Goal: Information Seeking & Learning: Learn about a topic

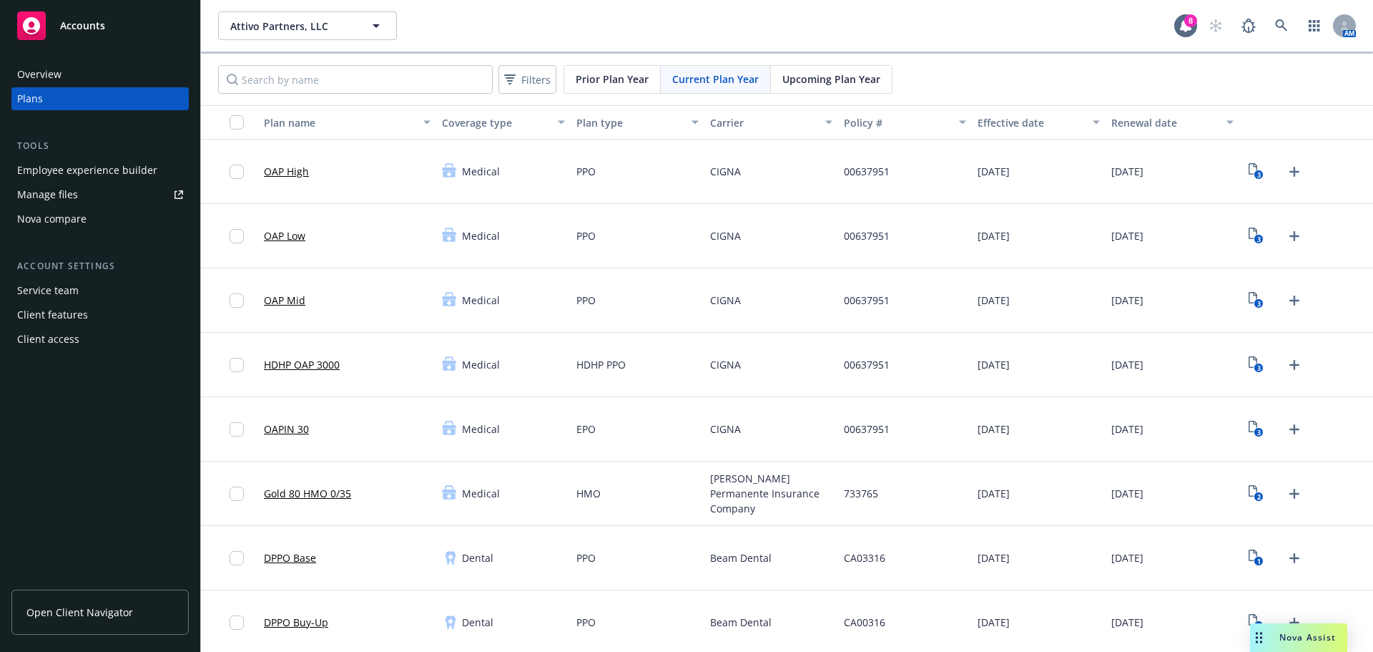
click at [81, 596] on link "Open Client Navigator" at bounding box center [99, 611] width 177 height 45
click at [87, 605] on span "Open Client Navigator" at bounding box center [79, 611] width 107 height 15
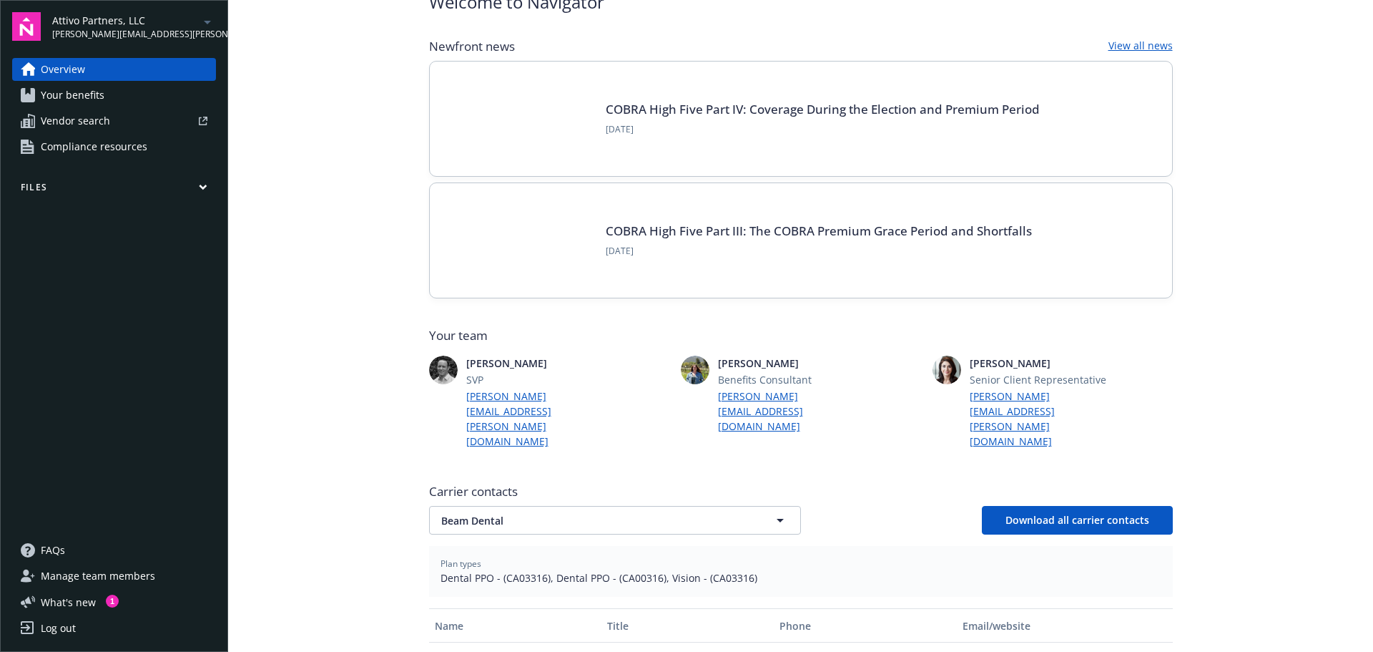
scroll to position [143, 0]
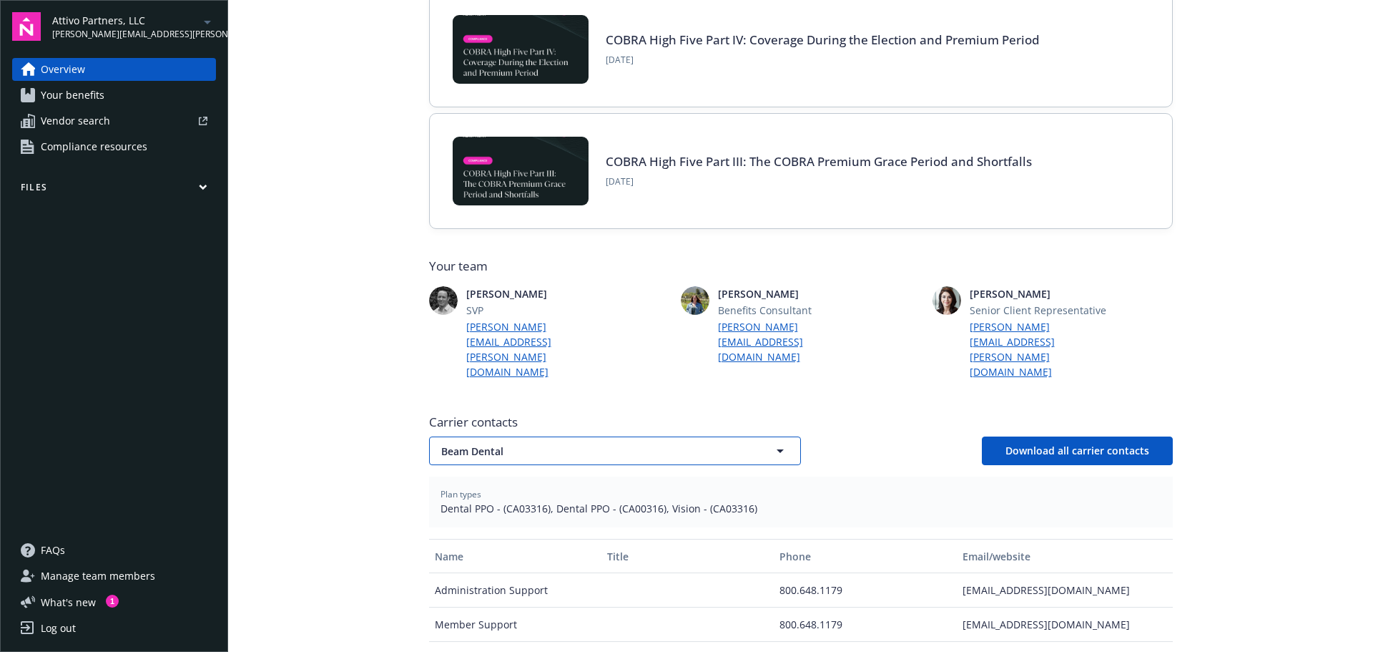
click at [526, 436] on button "Beam Dental" at bounding box center [615, 450] width 372 height 29
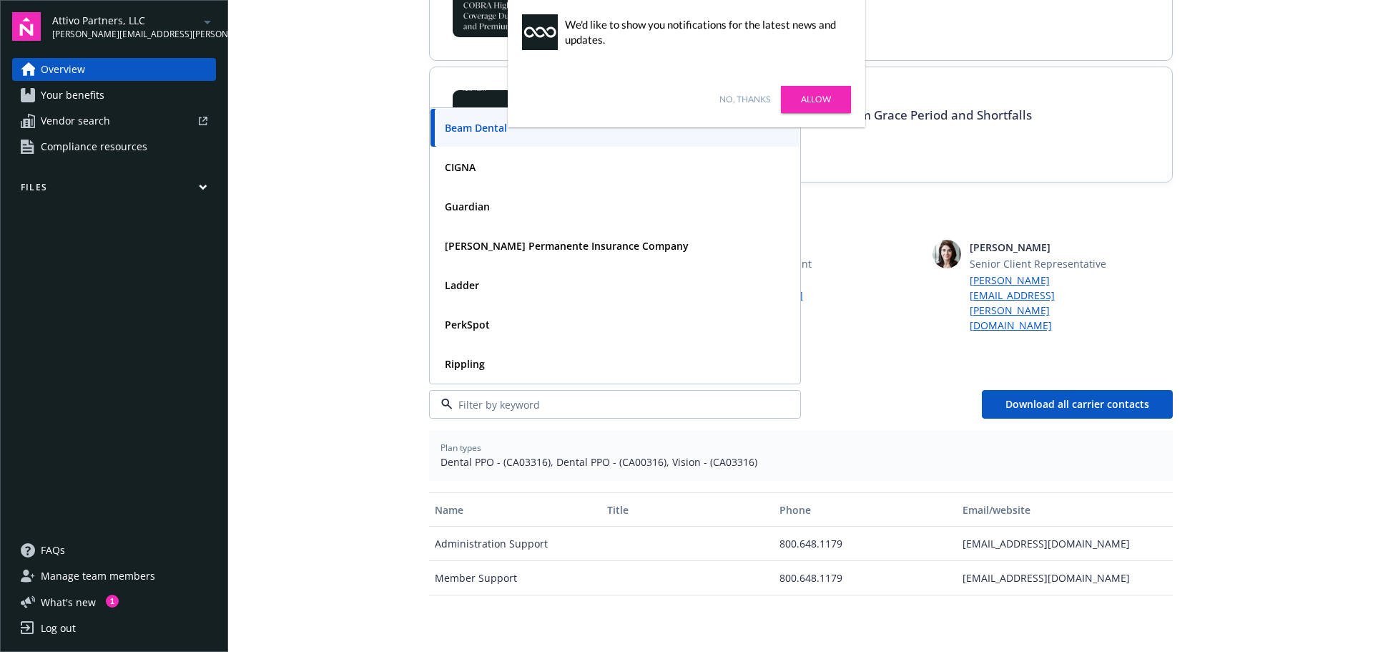
scroll to position [215, 0]
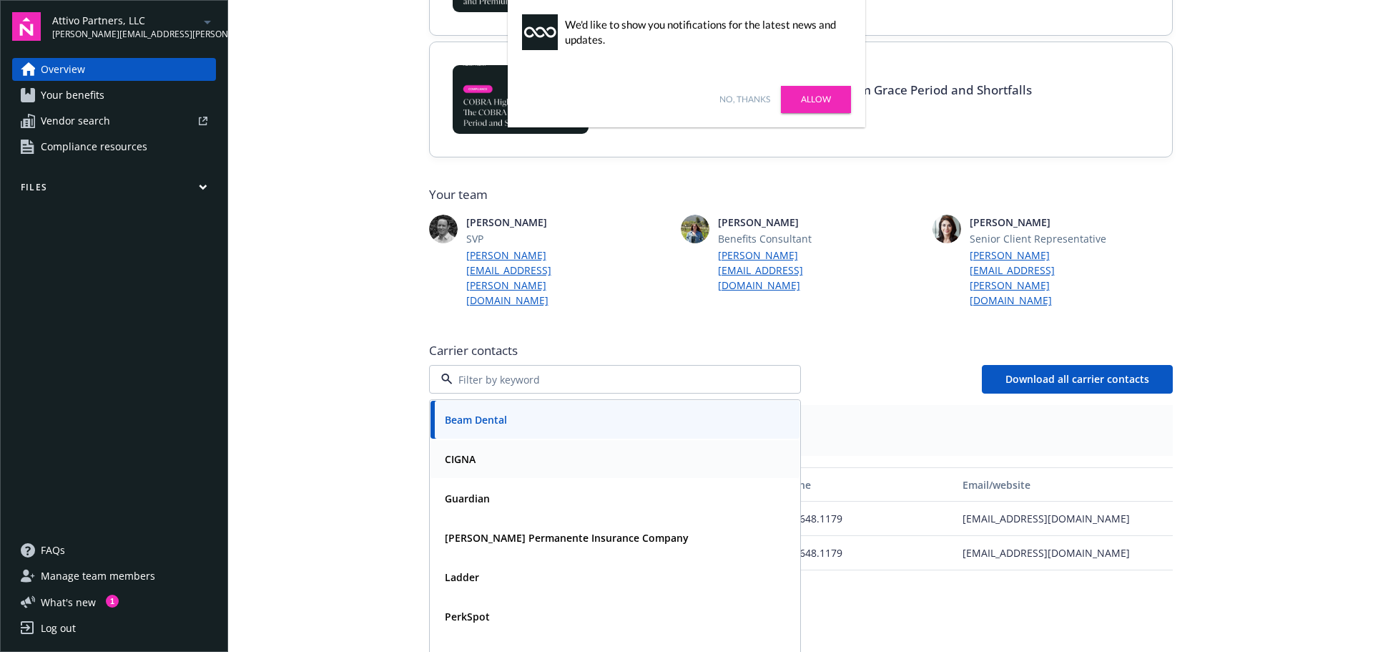
click at [468, 452] on strong "CIGNA" at bounding box center [460, 459] width 31 height 14
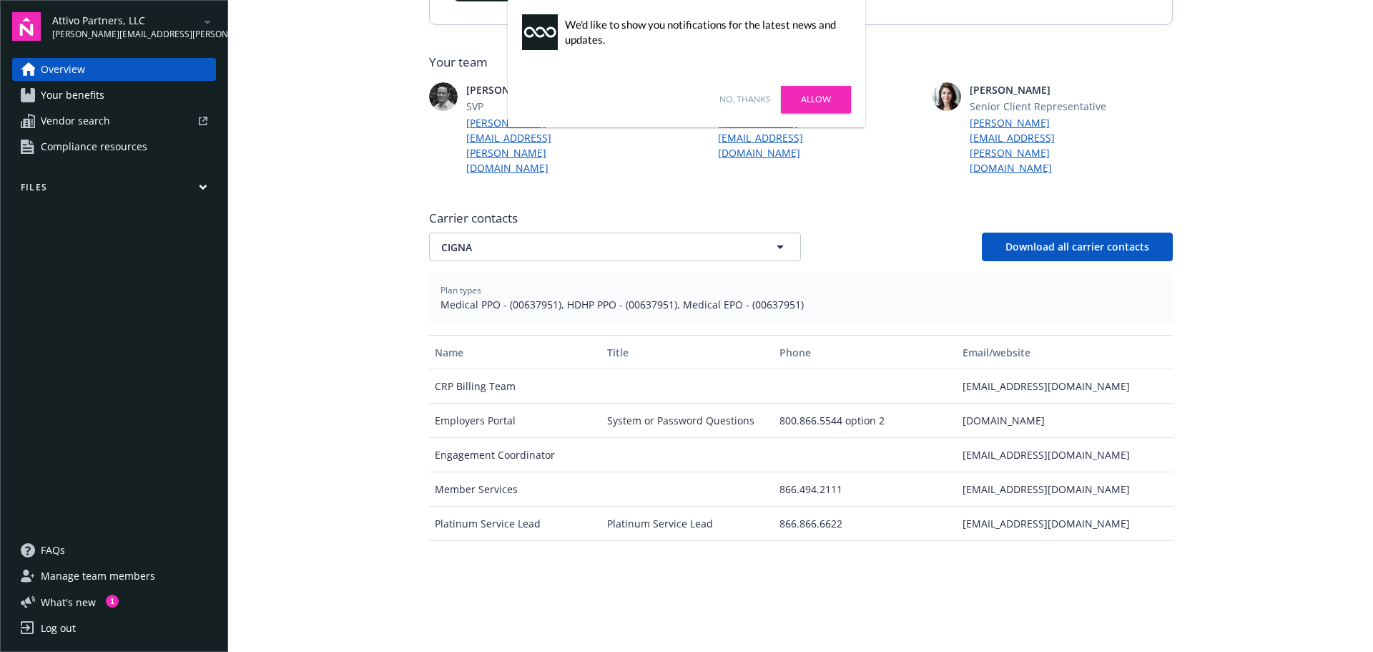
scroll to position [286, 0]
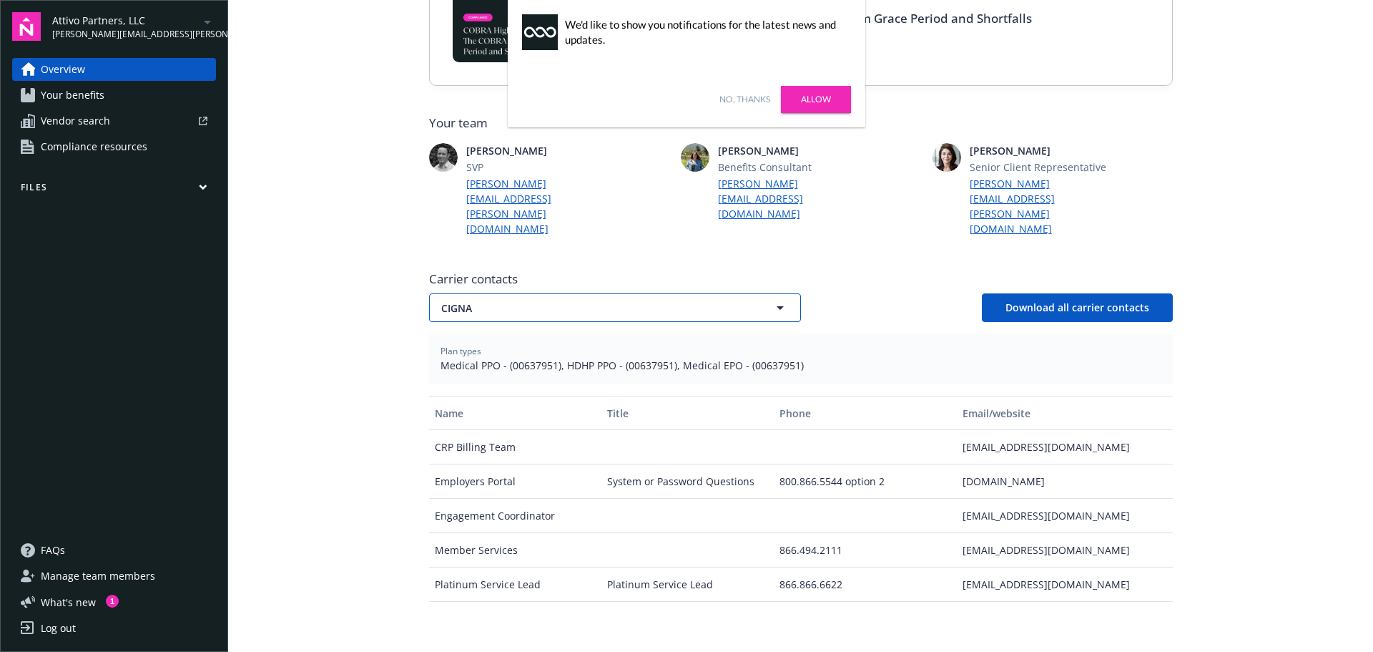
click at [455, 293] on button "CIGNA" at bounding box center [615, 307] width 372 height 29
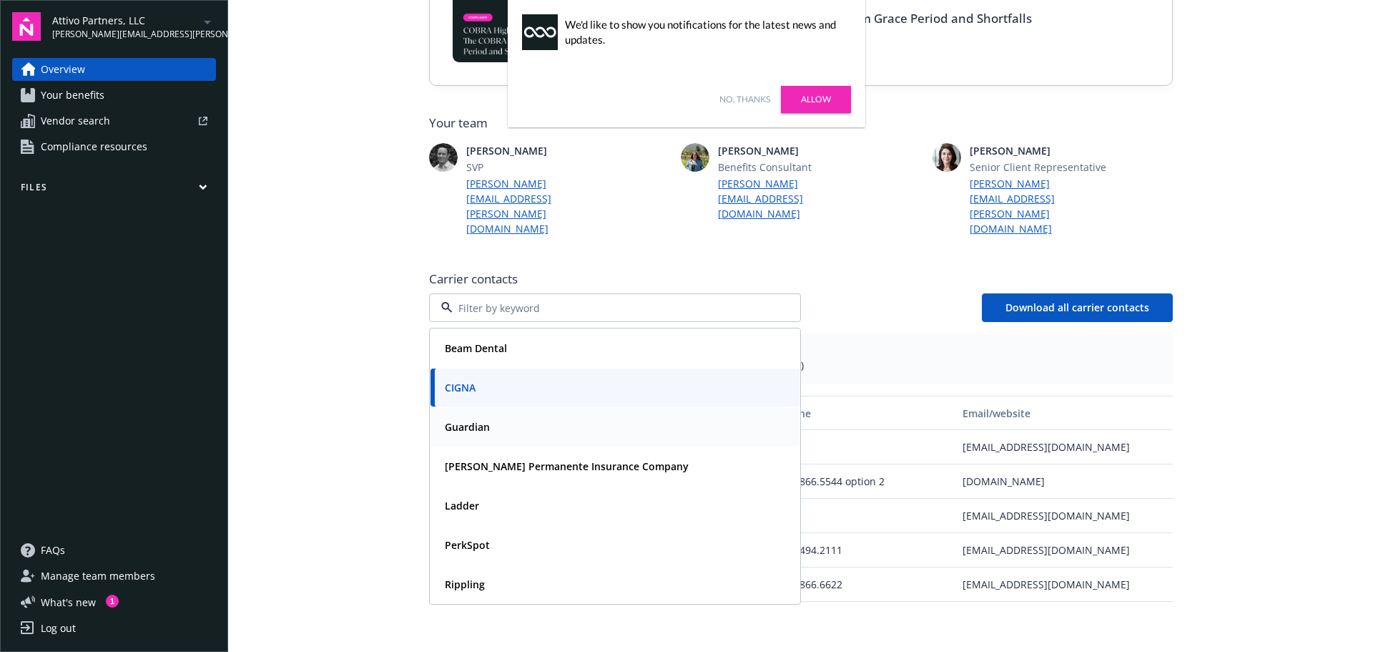
click at [478, 416] on div "Guardian" at bounding box center [466, 426] width 54 height 21
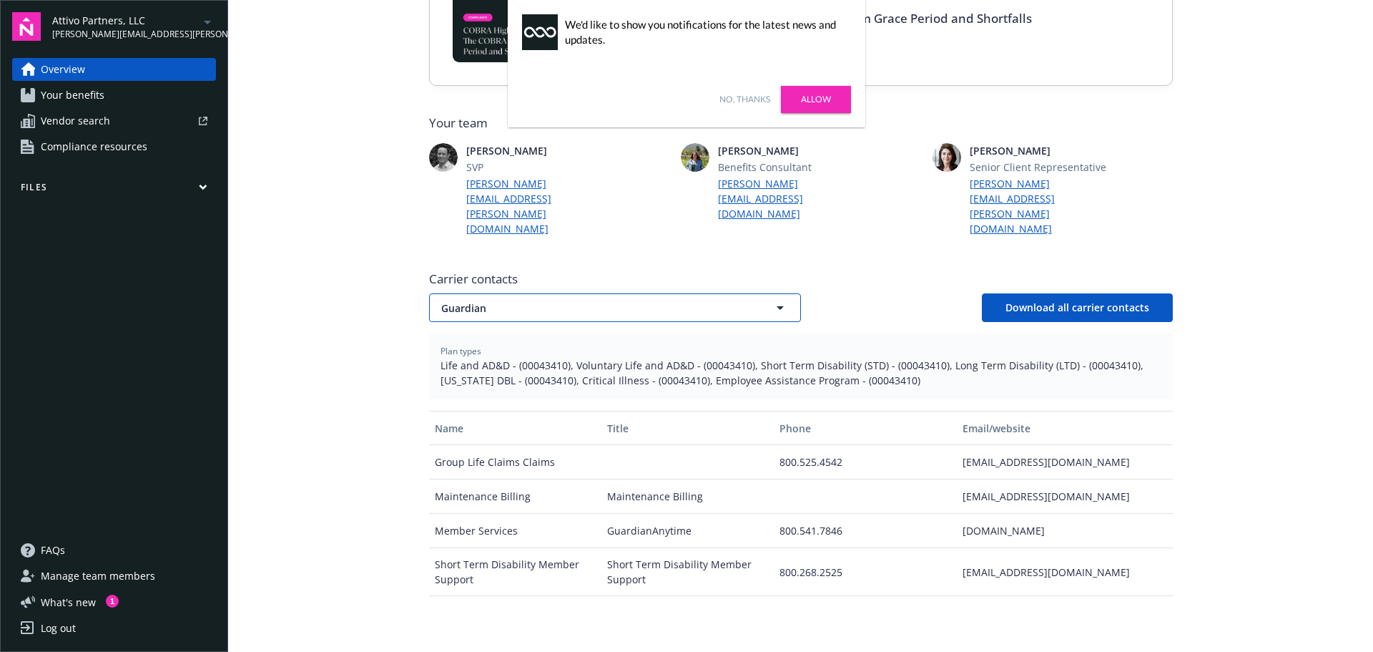
click at [513, 300] on span "Guardian" at bounding box center [590, 307] width 298 height 15
click at [486, 449] on div "[PERSON_NAME] Permanente Insurance Company" at bounding box center [615, 466] width 369 height 38
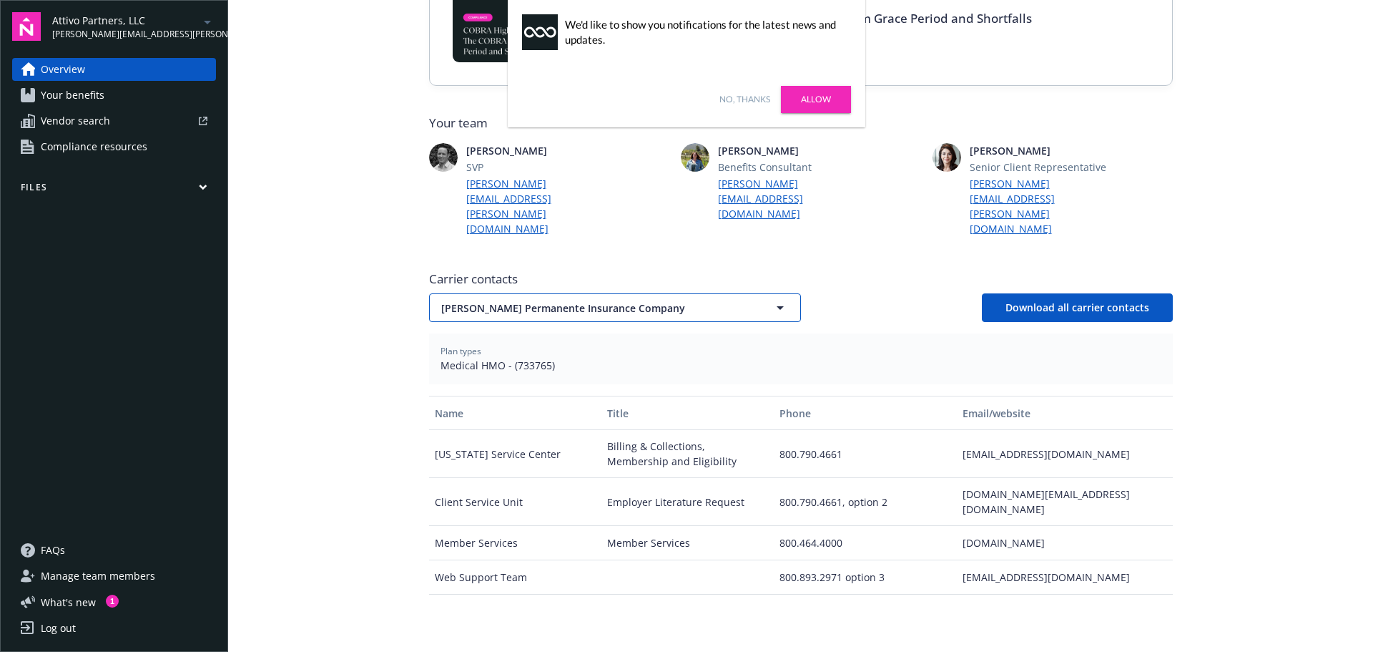
click at [545, 293] on button "[PERSON_NAME] Permanente Insurance Company" at bounding box center [615, 307] width 372 height 29
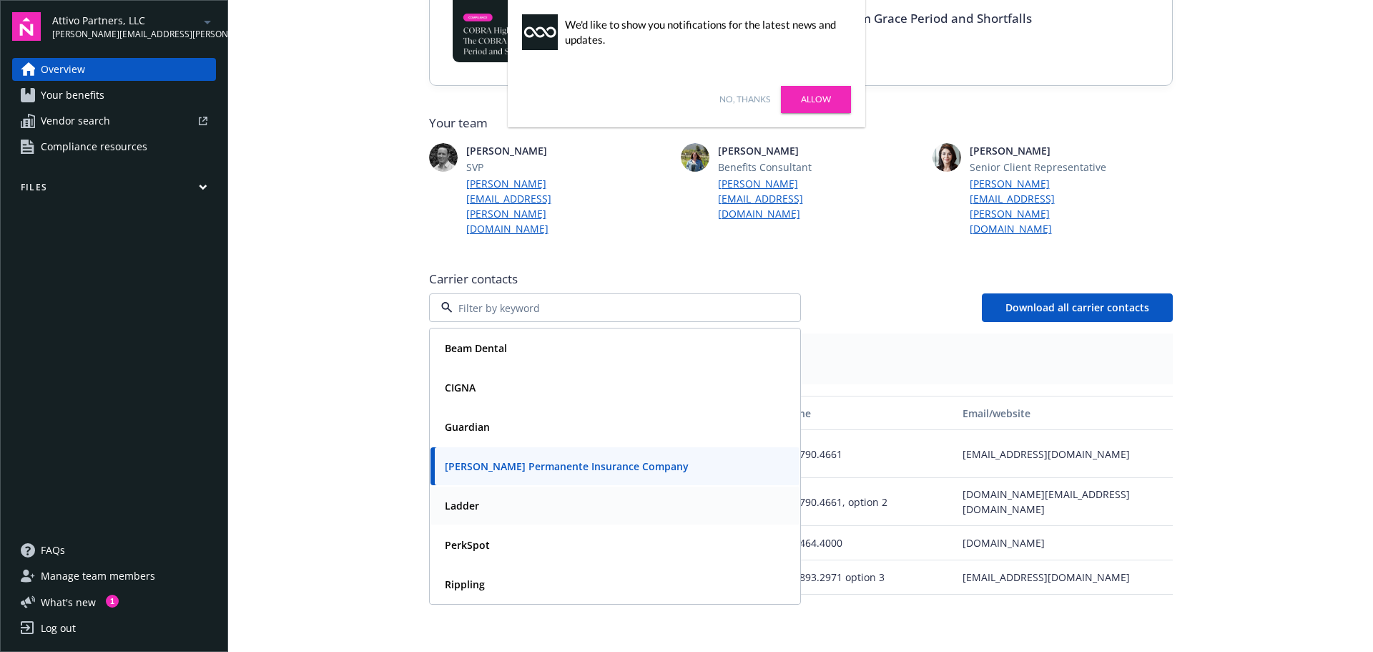
click at [458, 498] on strong "Ladder" at bounding box center [462, 505] width 34 height 14
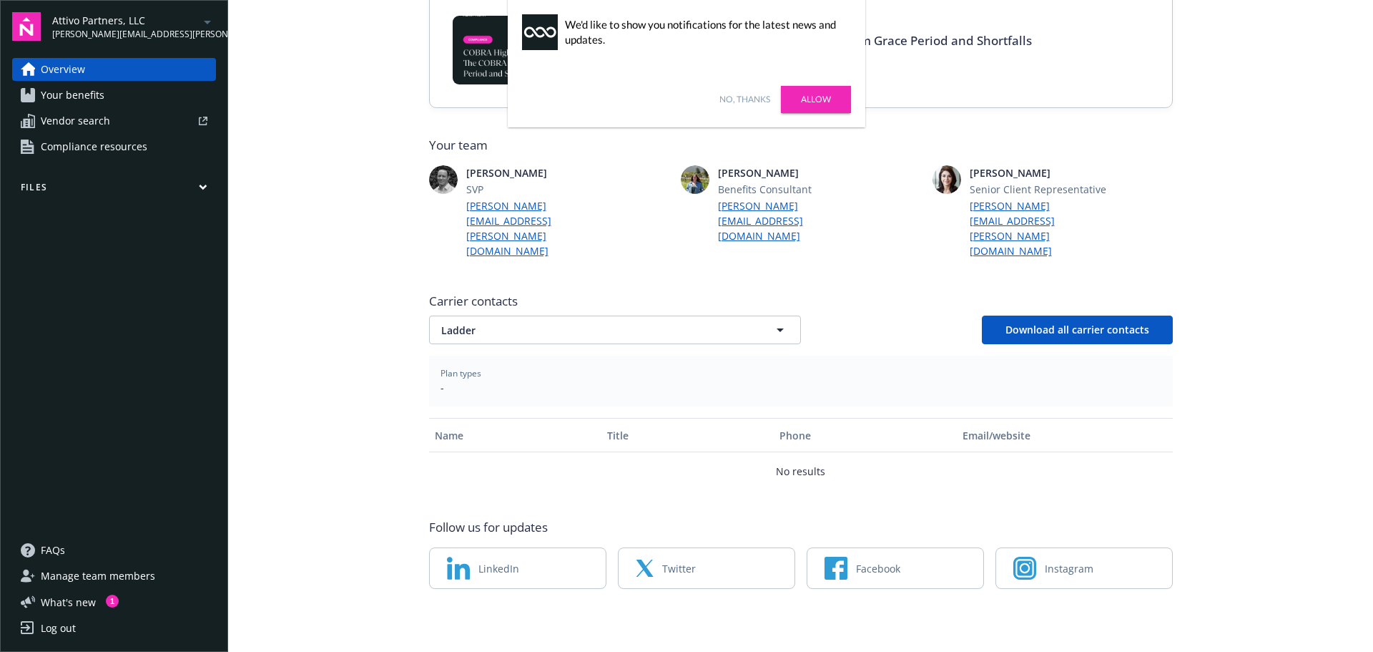
scroll to position [234, 0]
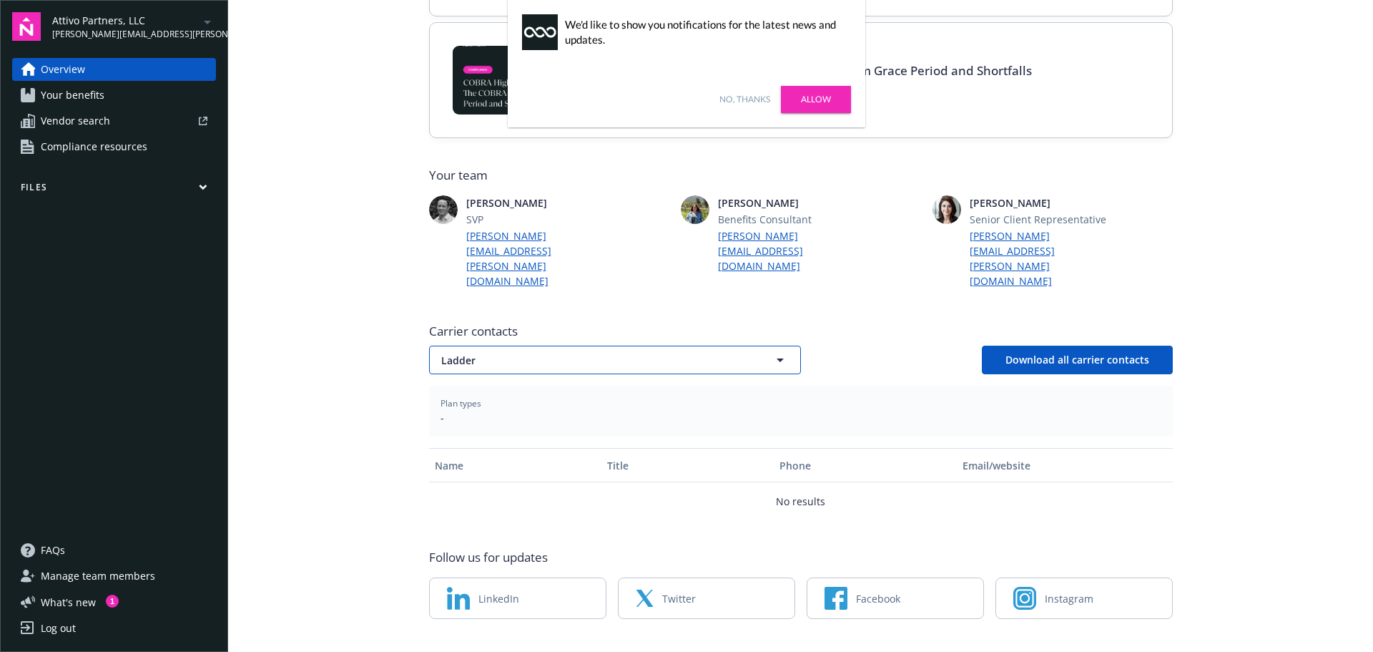
click at [561, 353] on span "Ladder" at bounding box center [590, 360] width 298 height 15
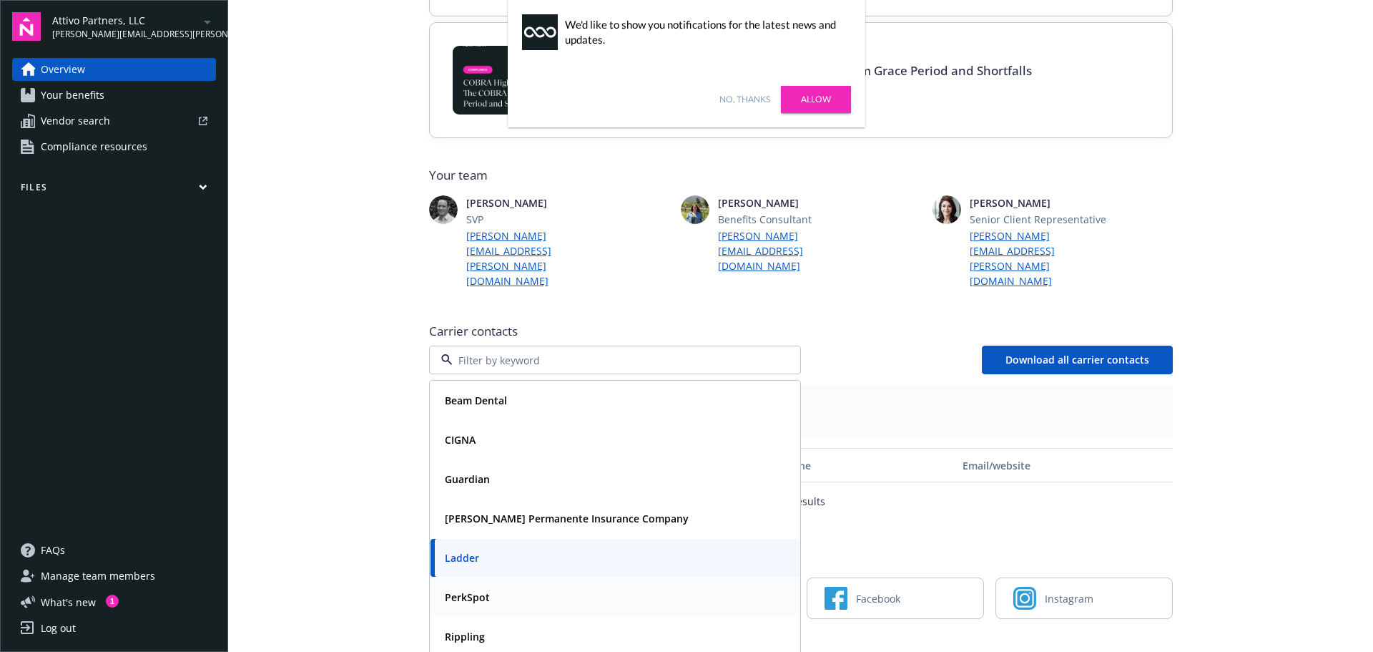
click at [481, 590] on strong "PerkSpot" at bounding box center [467, 597] width 45 height 14
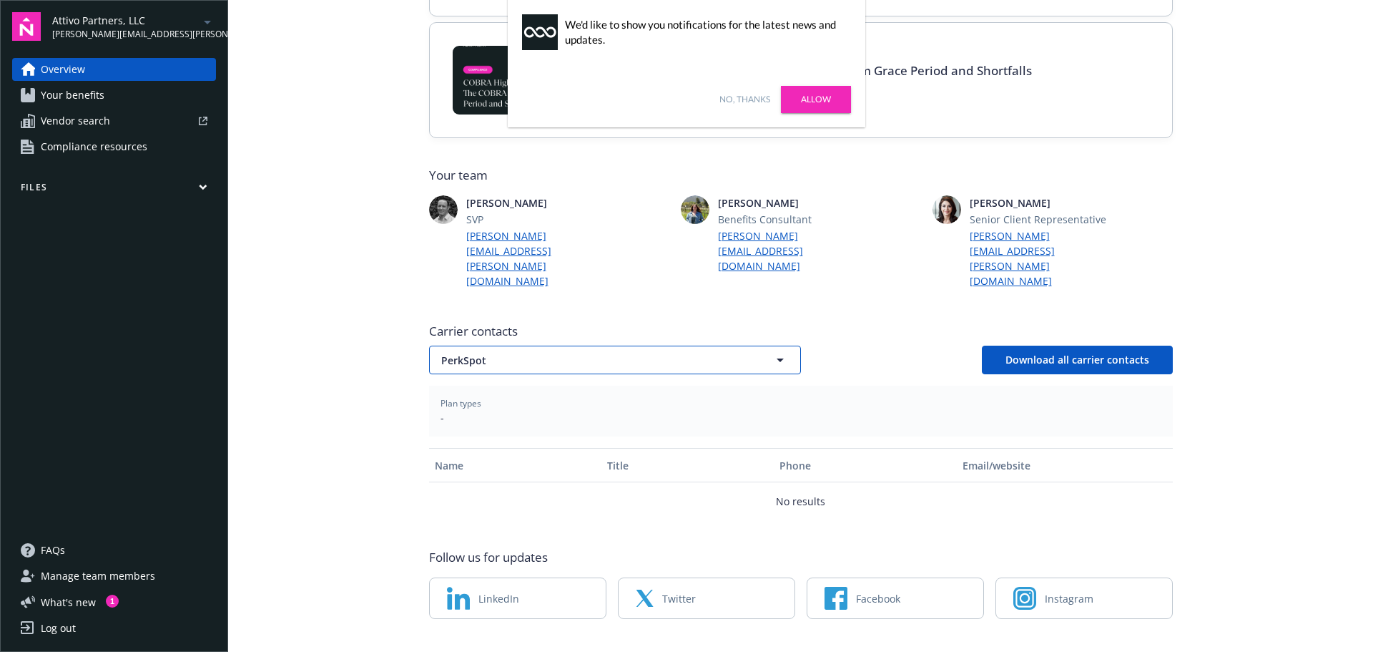
click at [505, 353] on span "PerkSpot" at bounding box center [590, 360] width 298 height 15
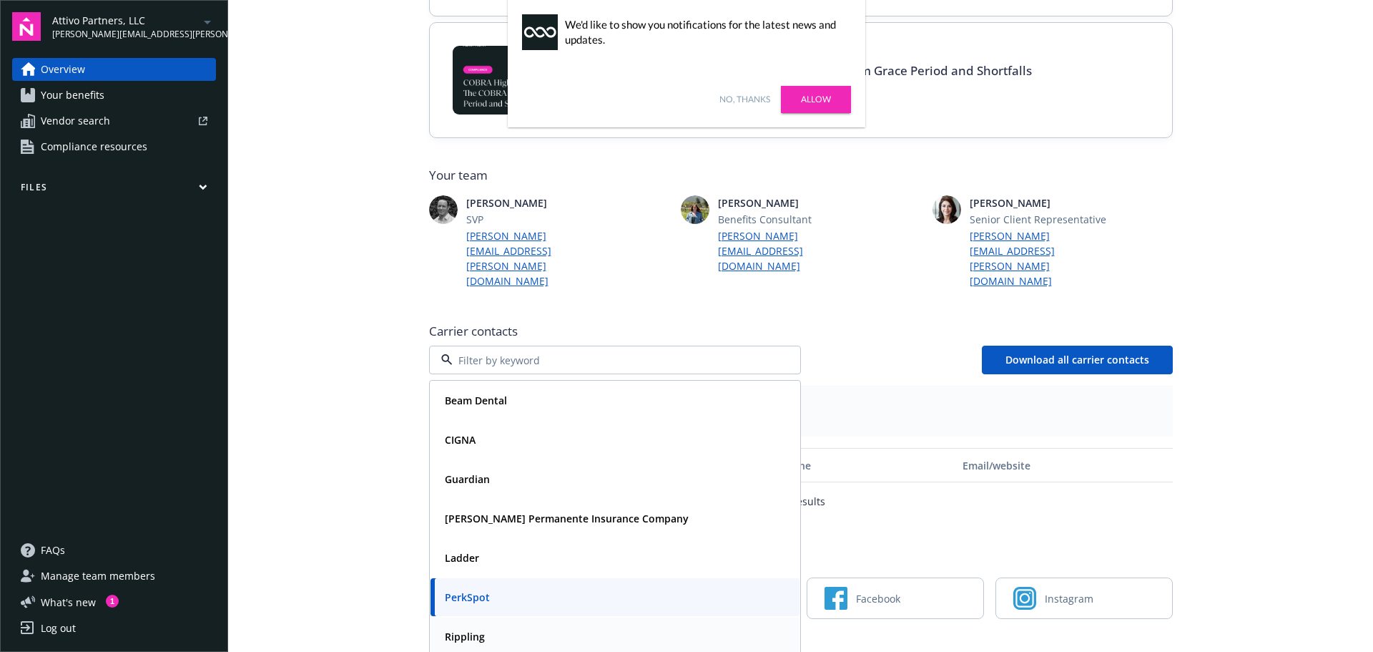
click at [482, 618] on div "Rippling" at bounding box center [615, 636] width 369 height 38
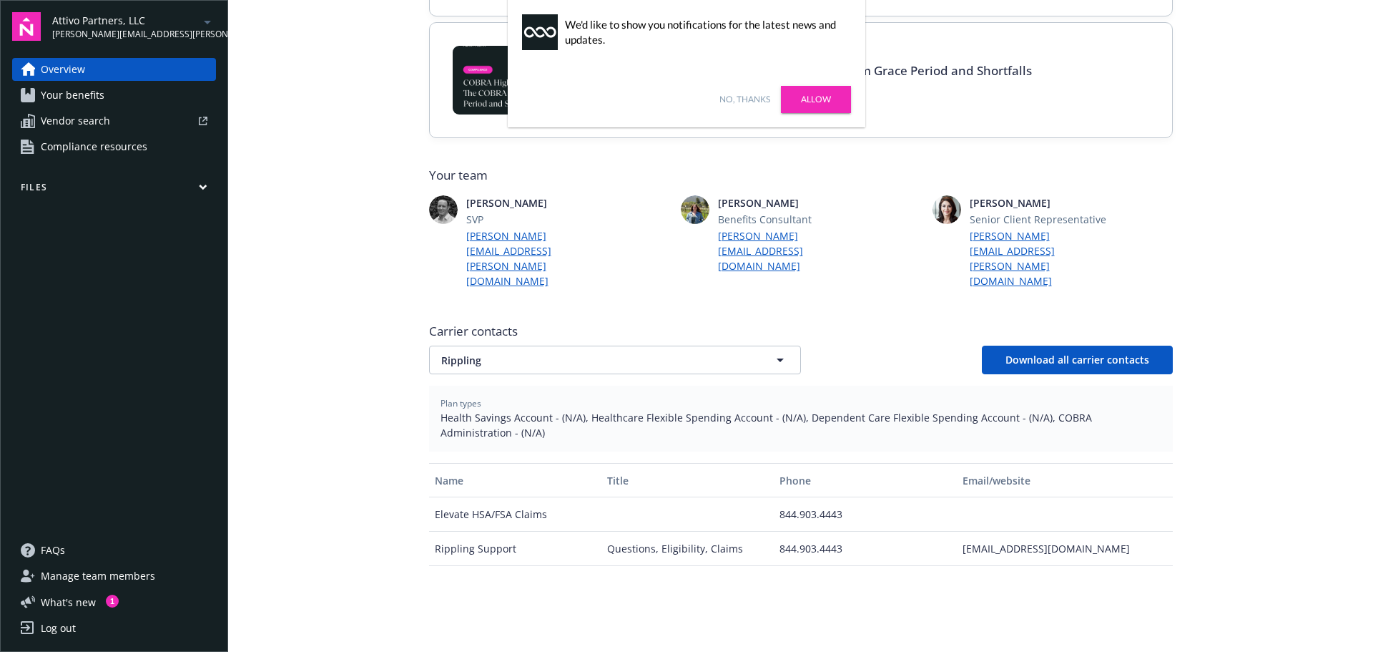
click at [41, 98] on span "Your benefits" at bounding box center [73, 95] width 64 height 23
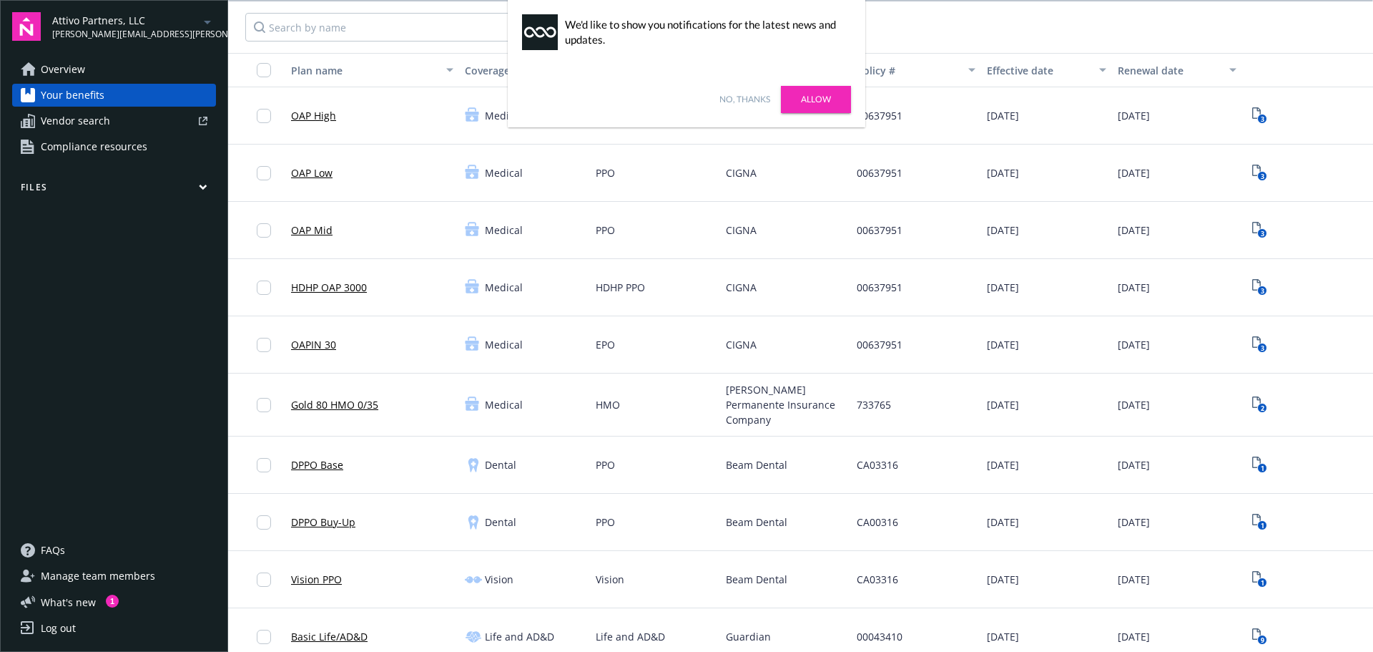
click at [741, 88] on div "No, thanks Allow" at bounding box center [687, 100] width 358 height 56
click at [736, 108] on div "No, thanks Allow" at bounding box center [687, 100] width 358 height 56
click at [735, 94] on link "No, thanks" at bounding box center [744, 99] width 51 height 13
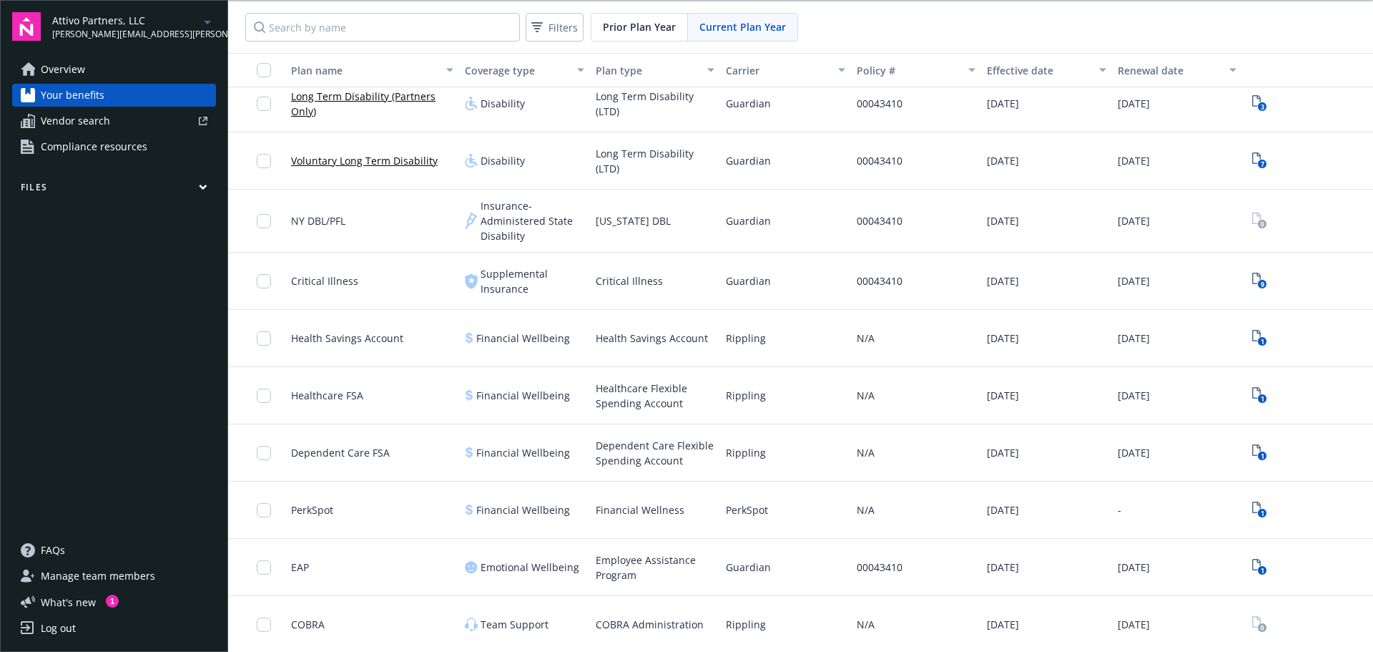
scroll to position [1, 0]
click at [47, 63] on span "Overview" at bounding box center [63, 69] width 44 height 23
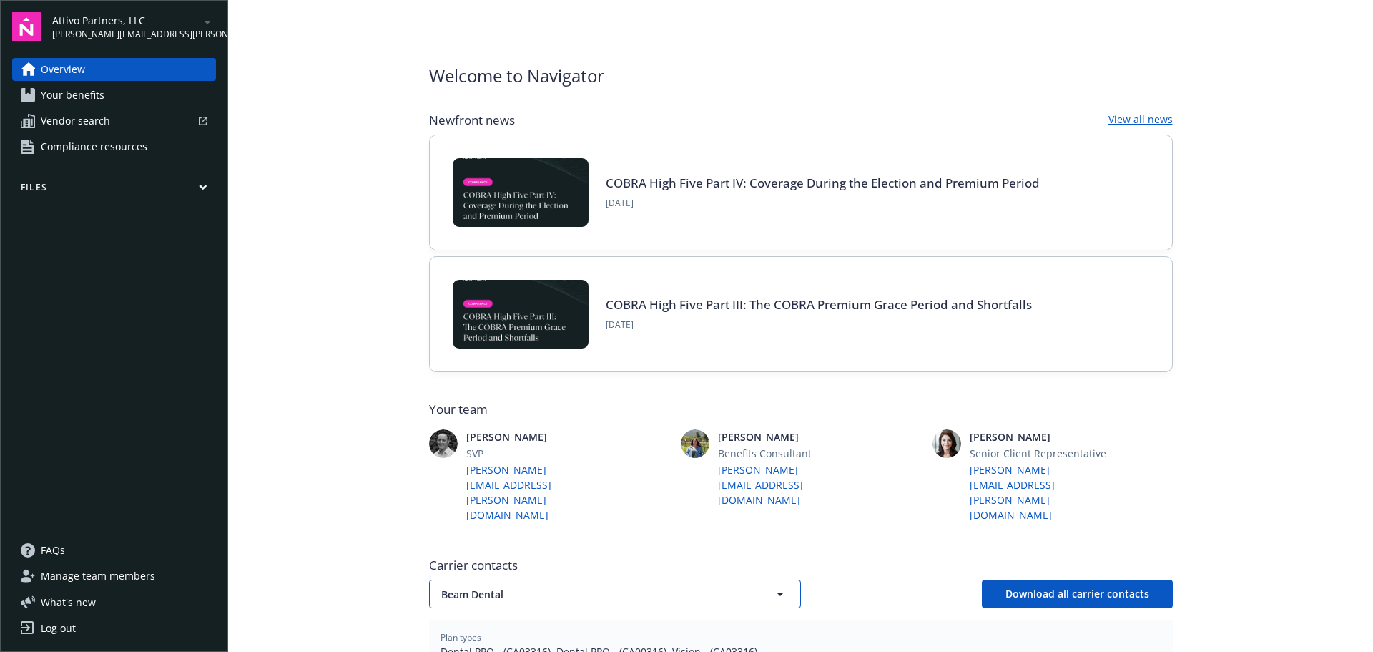
click at [576, 586] on span "Beam Dental" at bounding box center [590, 593] width 298 height 15
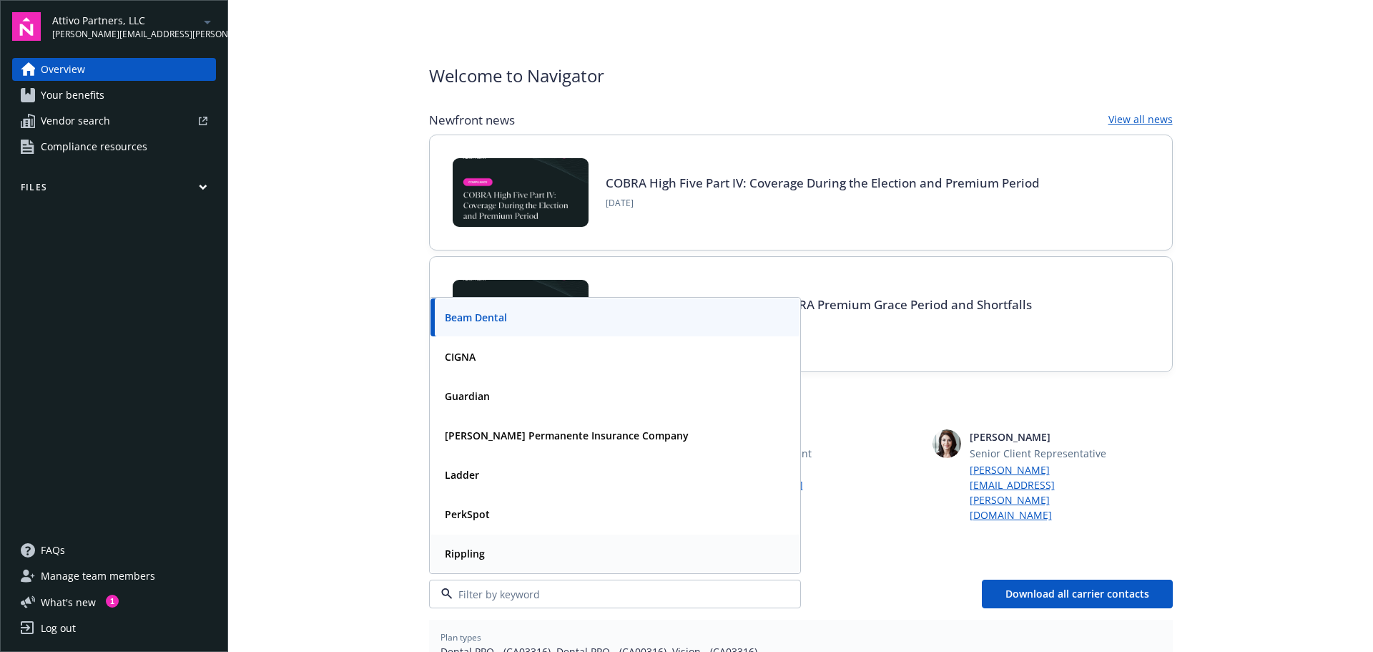
click at [475, 546] on strong "Rippling" at bounding box center [465, 553] width 40 height 14
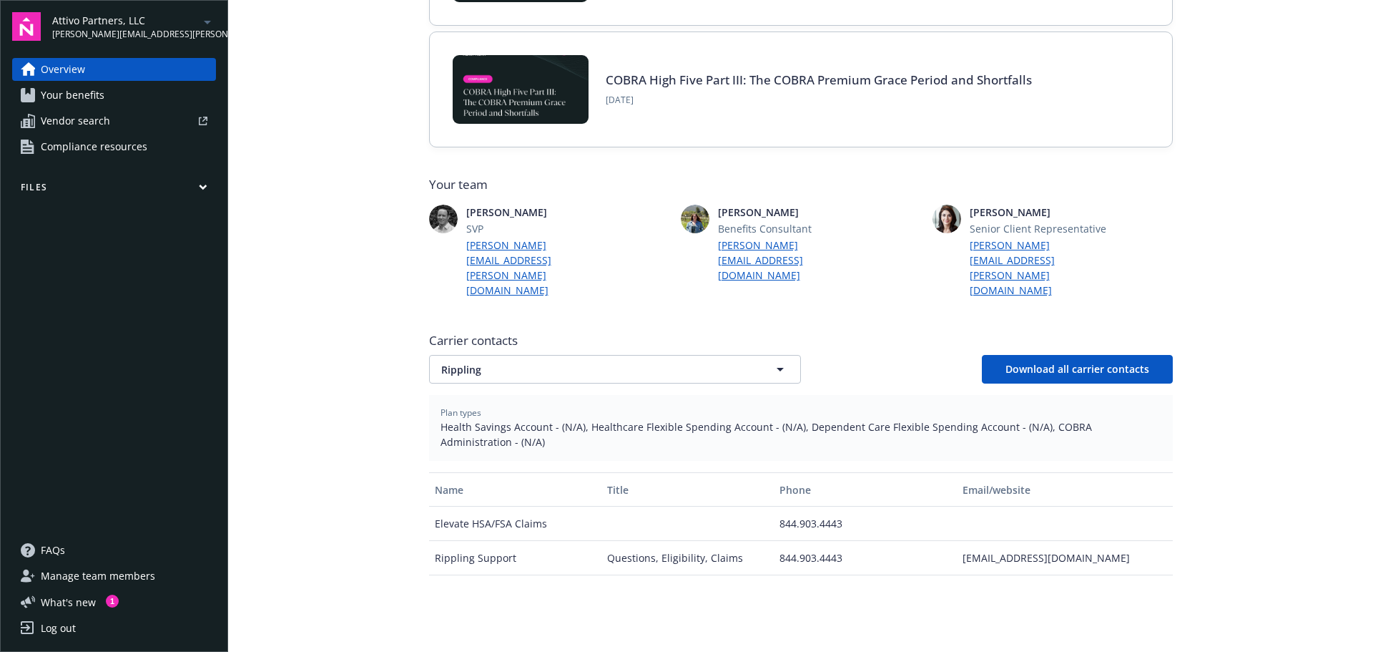
scroll to position [215, 0]
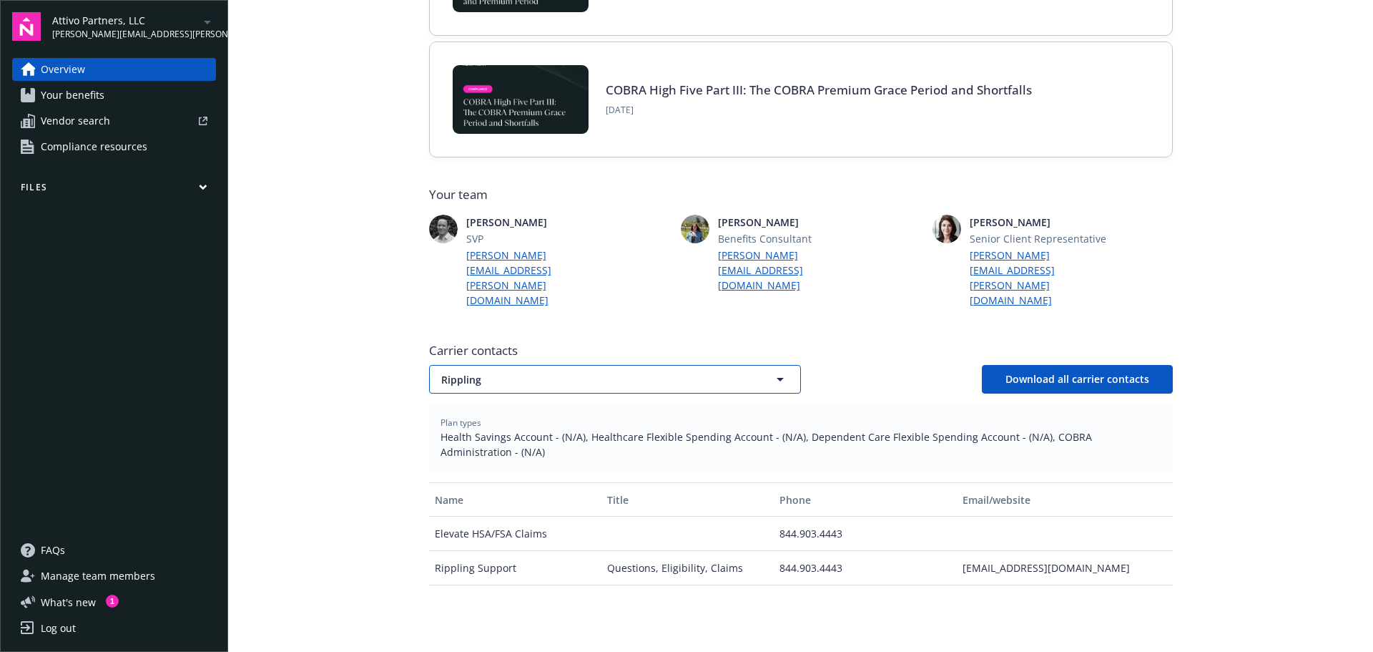
click at [601, 365] on button "Rippling" at bounding box center [615, 379] width 372 height 29
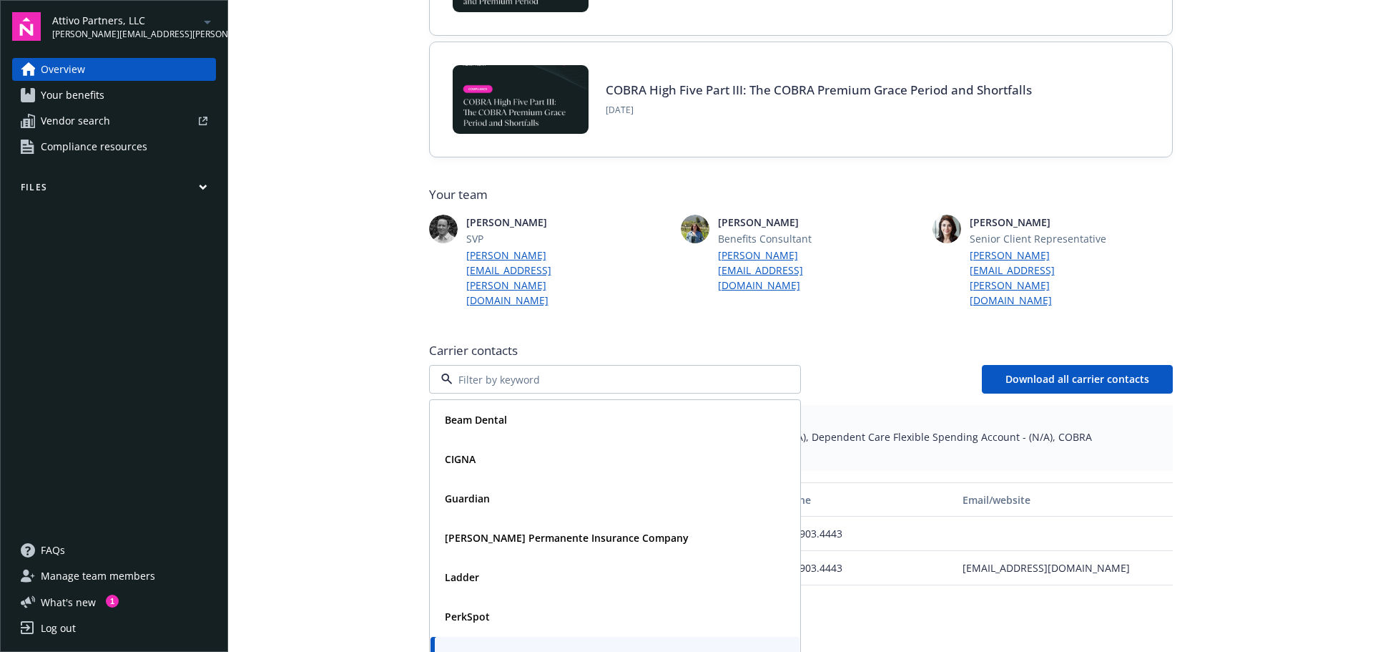
click at [322, 420] on main "Welcome to Navigator Newfront news View all news COBRA High Five Part IV: Cover…" at bounding box center [800, 326] width 1145 height 652
